Goal: Navigation & Orientation: Understand site structure

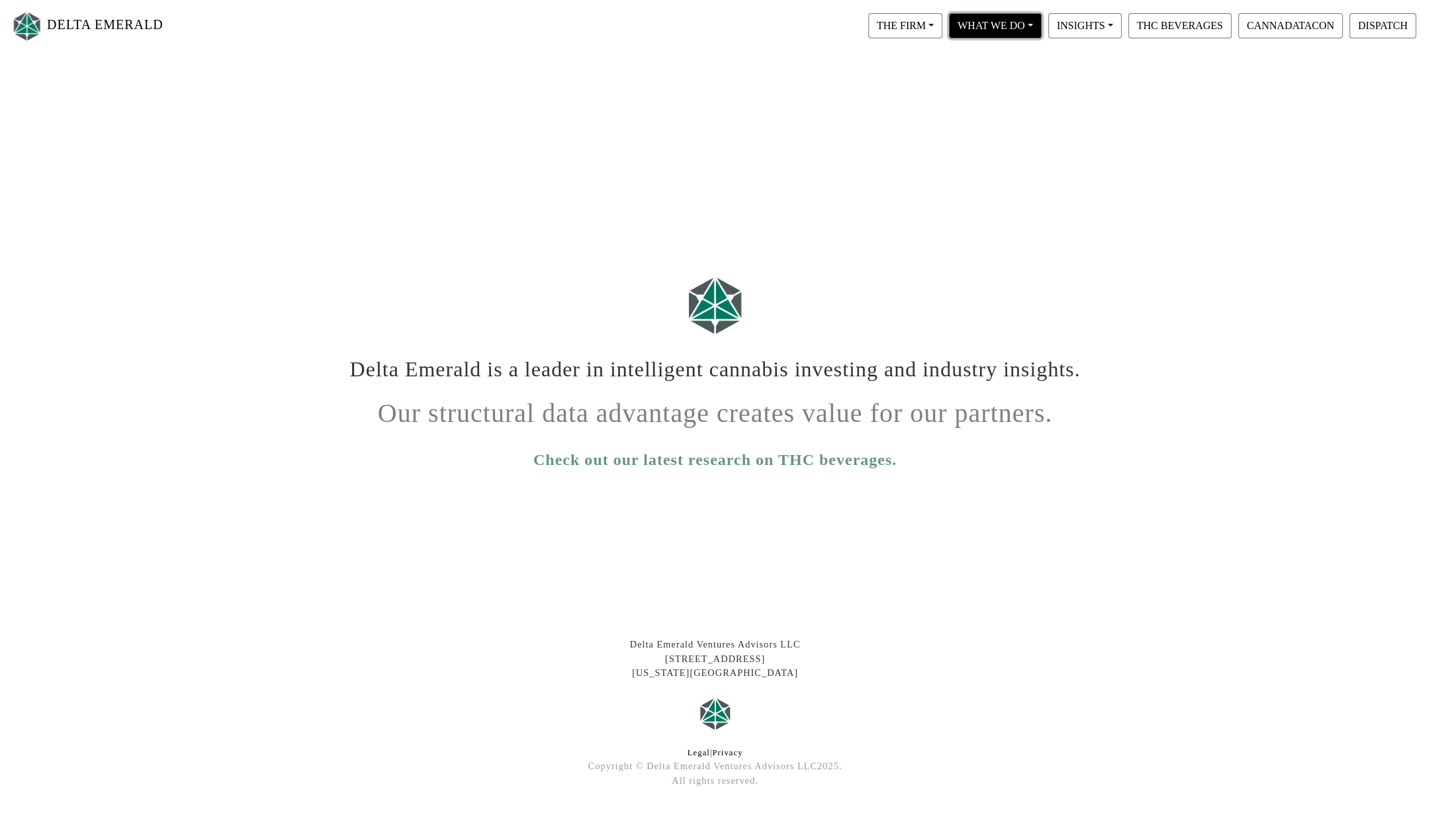
click at [942, 20] on button "WHAT WE DO" at bounding box center [905, 25] width 74 height 25
click at [1140, 21] on button "THC BEVERAGES" at bounding box center [1180, 25] width 103 height 25
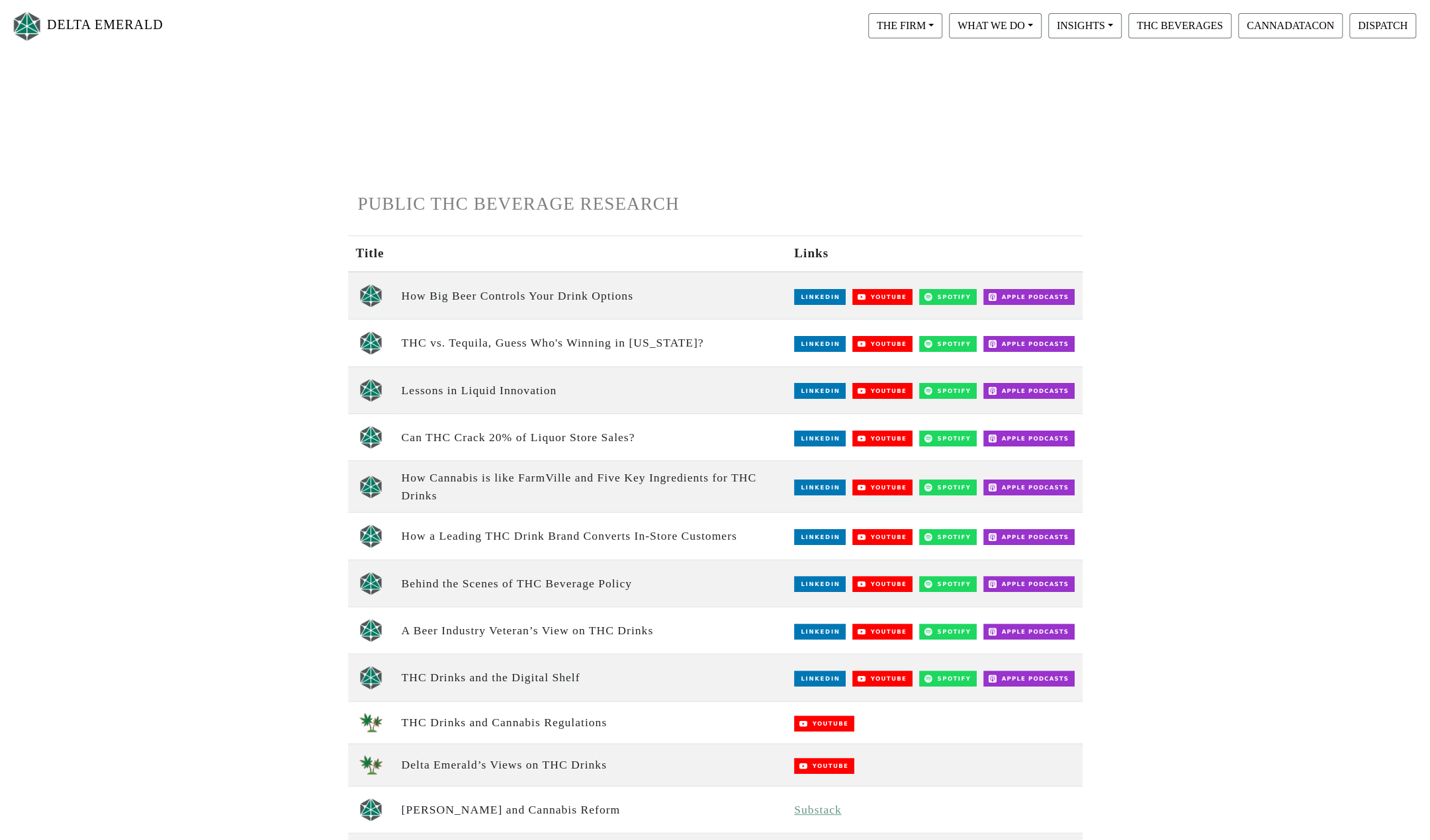
click at [69, 27] on link "DELTA EMERALD" at bounding box center [87, 25] width 153 height 42
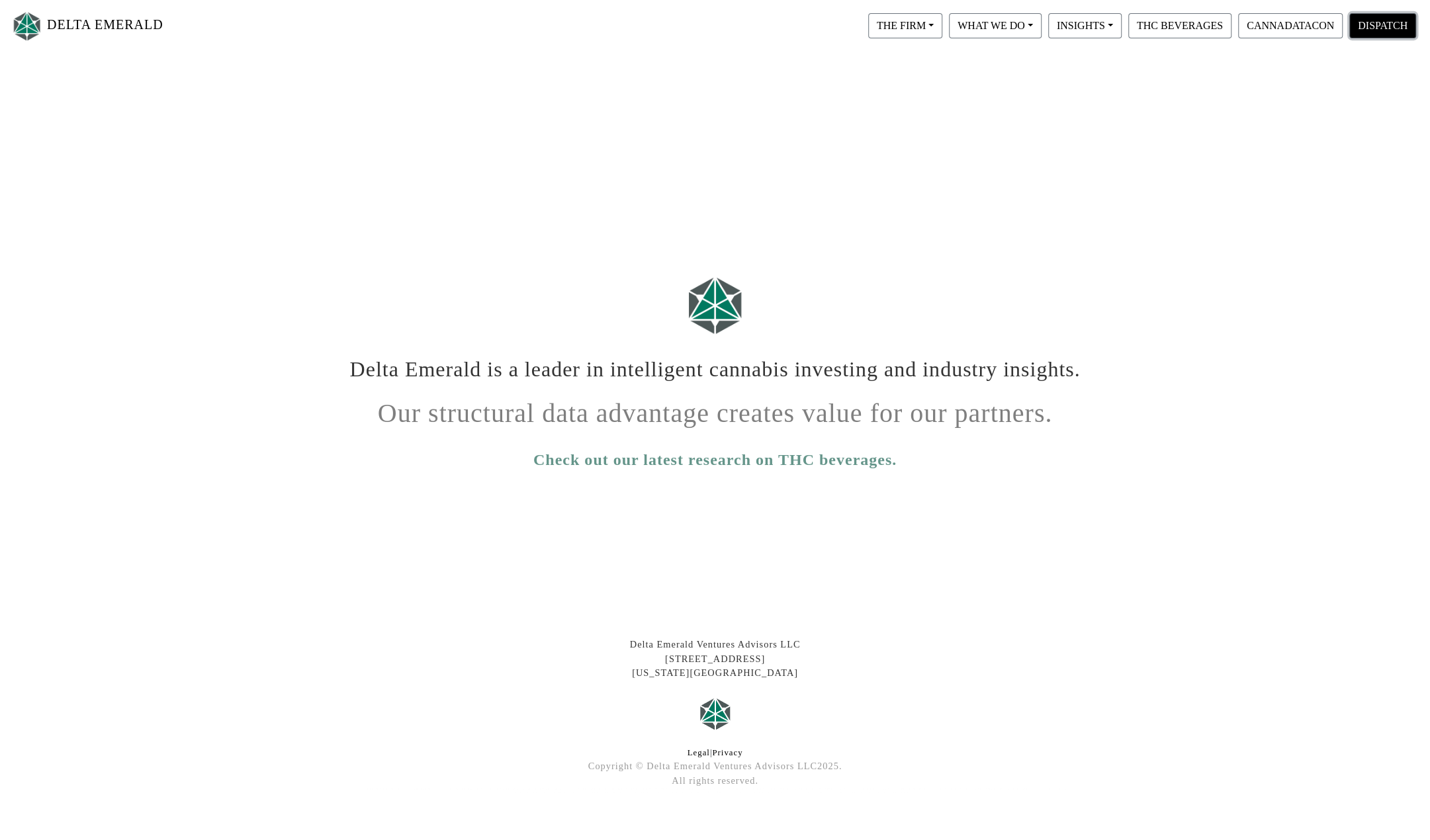
click at [1363, 27] on button "DISPATCH" at bounding box center [1383, 25] width 67 height 25
click at [117, 26] on link "DELTA EMERALD" at bounding box center [87, 25] width 153 height 42
click at [908, 29] on button "THE FIRM" at bounding box center [905, 25] width 74 height 25
click at [908, 78] on link "Our People" at bounding box center [918, 81] width 105 height 21
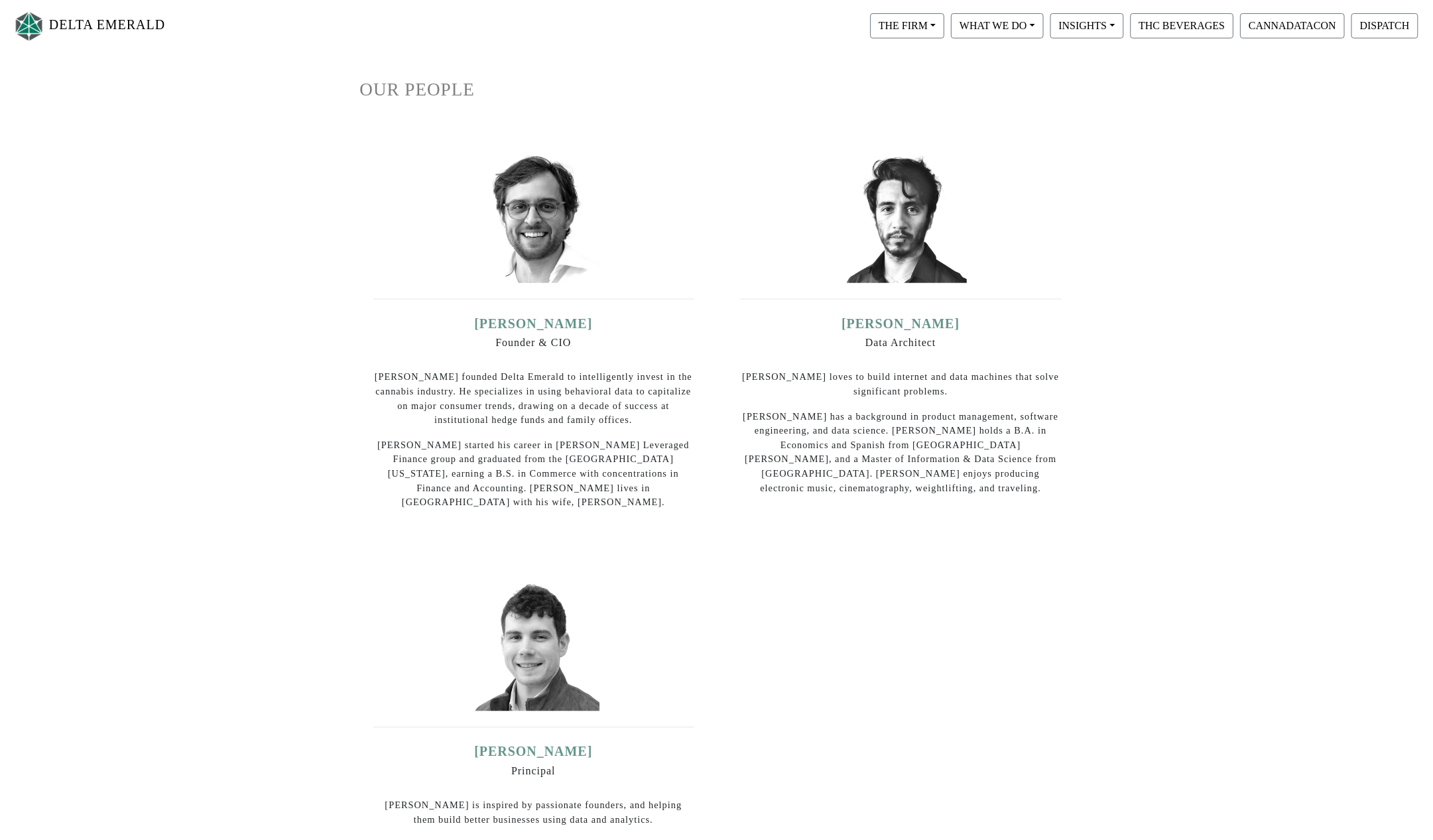
scroll to position [85, 0]
